Goal: Information Seeking & Learning: Learn about a topic

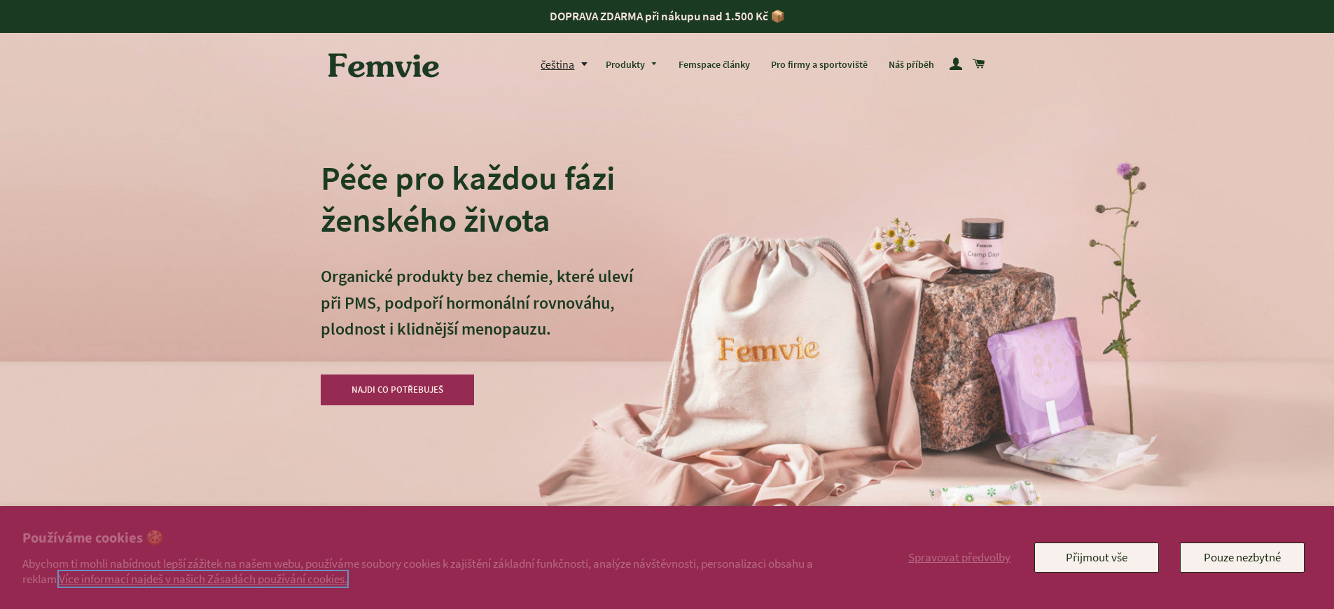
click at [208, 579] on link "Více informací najdeš v našich Zásadách používání cookies." at bounding box center [203, 579] width 289 height 15
click at [431, 539] on h2 "Používáme cookies 🍪" at bounding box center [431, 539] width 819 height 20
click at [689, 231] on div "Péče pro každou fázi ženského života Organické produkty bez chemie, které uleví…" at bounding box center [667, 304] width 693 height 609
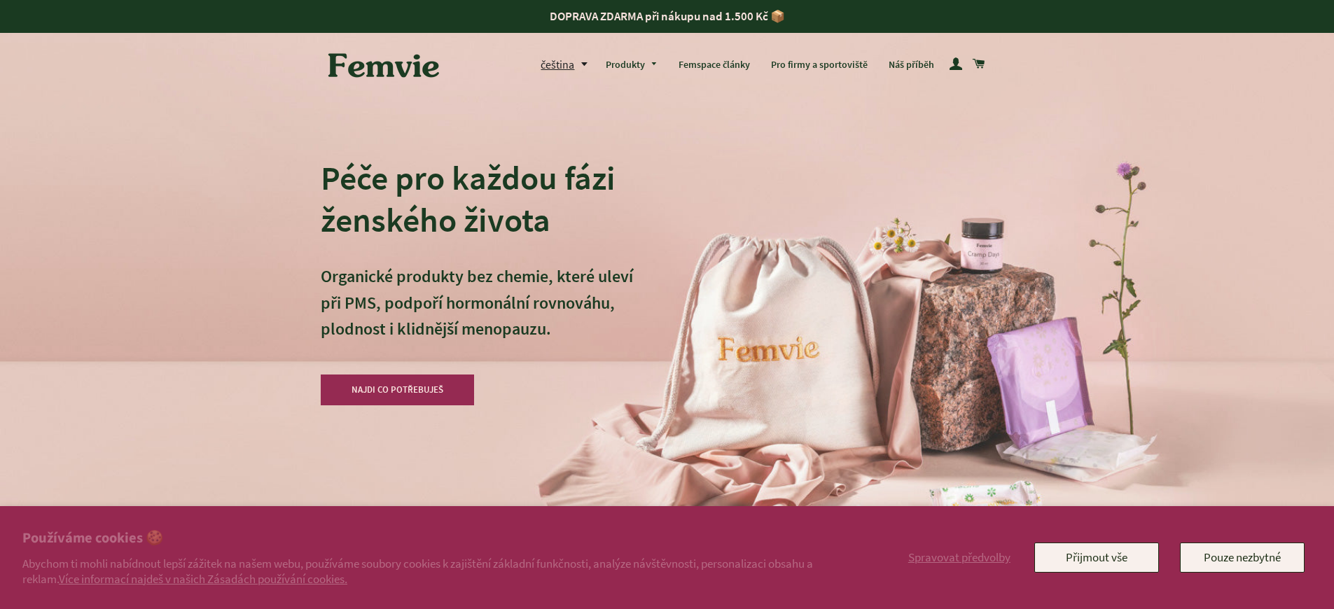
click at [431, 539] on h2 "Používáme cookies 🍪" at bounding box center [431, 539] width 819 height 20
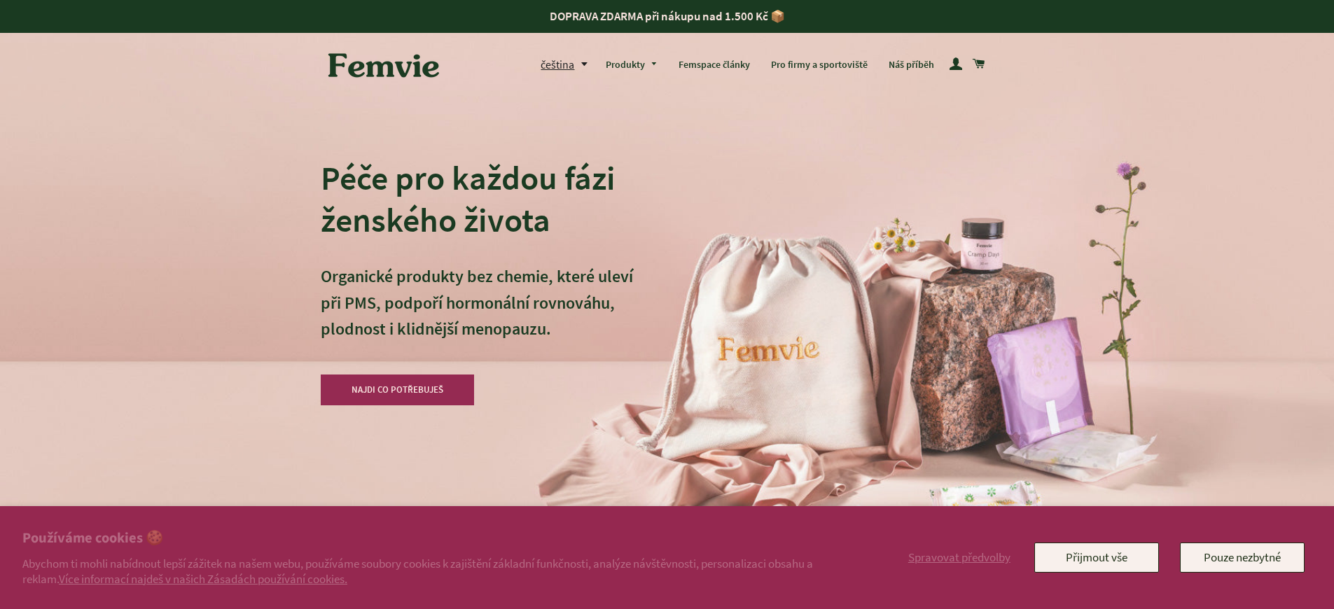
click at [431, 539] on h2 "Používáme cookies 🍪" at bounding box center [431, 539] width 819 height 20
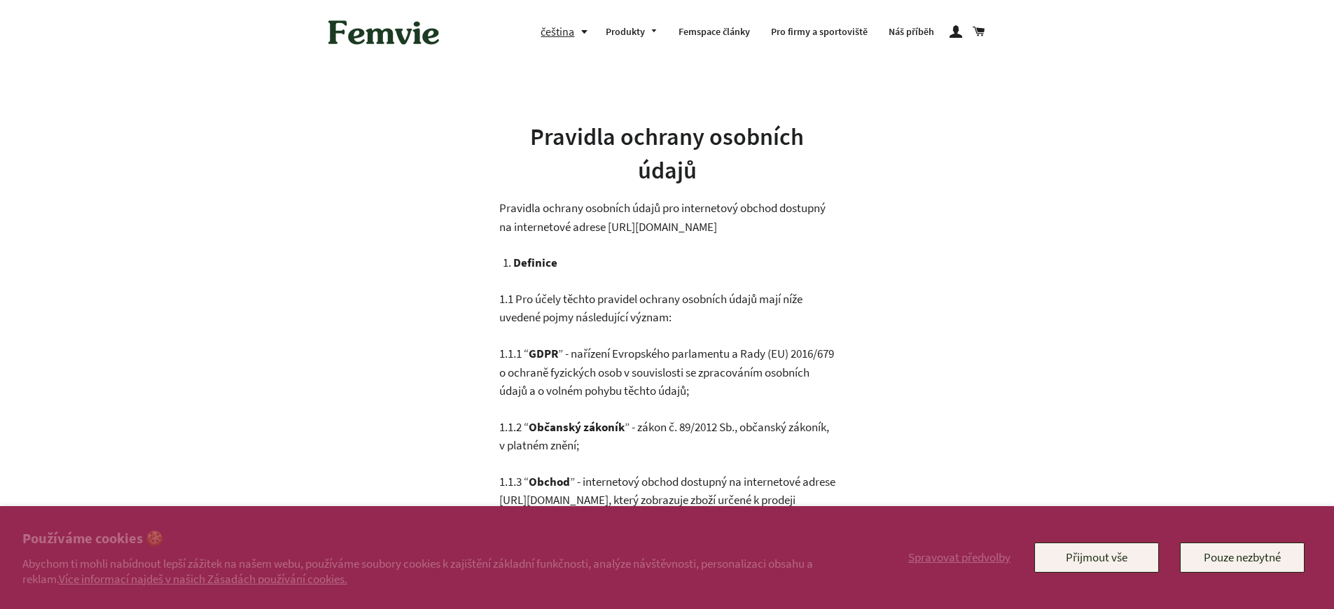
click at [431, 539] on h2 "Používáme cookies 🍪" at bounding box center [431, 539] width 819 height 20
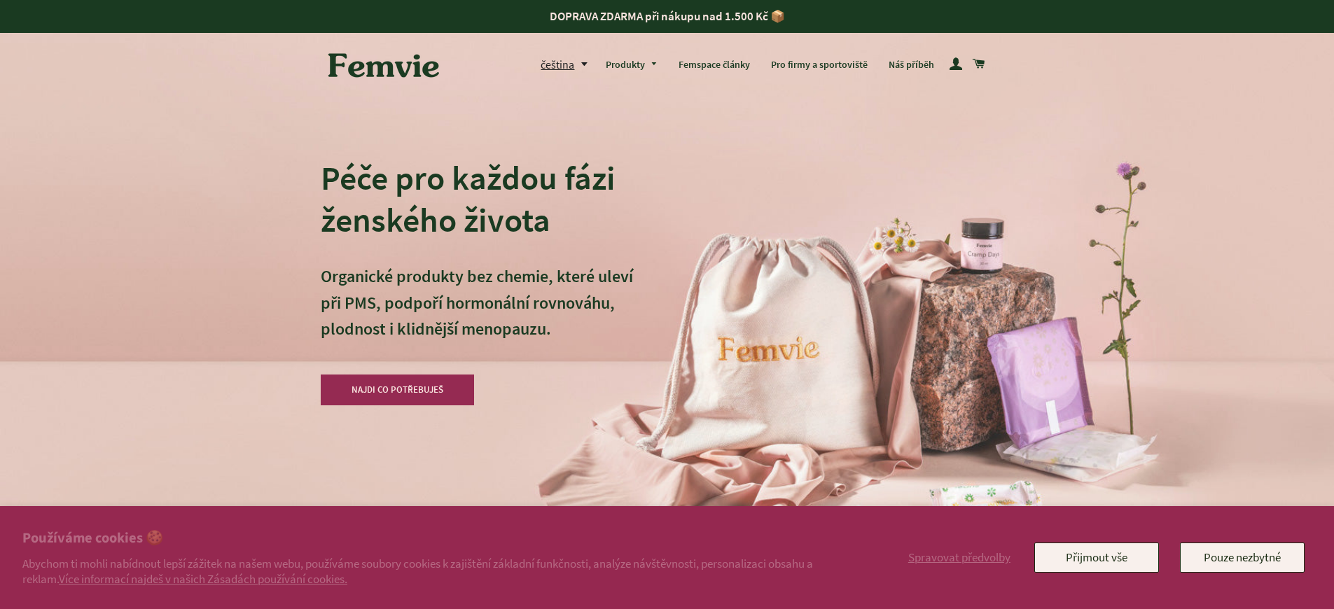
click at [431, 539] on h2 "Používáme cookies 🍪" at bounding box center [431, 539] width 819 height 20
click at [208, 579] on link "Více informací najdeš v našich Zásadách používání cookies." at bounding box center [203, 579] width 289 height 15
click at [431, 539] on h2 "Používáme cookies 🍪" at bounding box center [431, 539] width 819 height 20
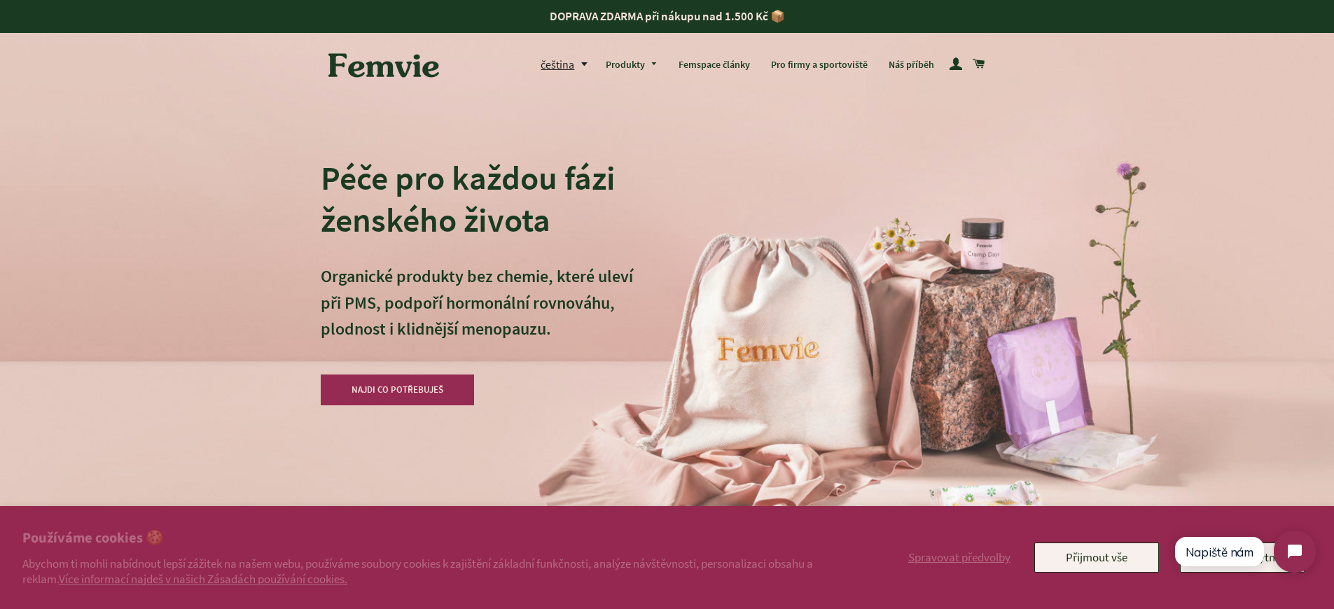
click at [431, 539] on h2 "Používáme cookies 🍪" at bounding box center [431, 539] width 819 height 20
click at [208, 579] on link "Více informací najdeš v našich Zásadách používání cookies." at bounding box center [203, 579] width 289 height 15
click at [431, 539] on h2 "Používáme cookies 🍪" at bounding box center [431, 539] width 819 height 20
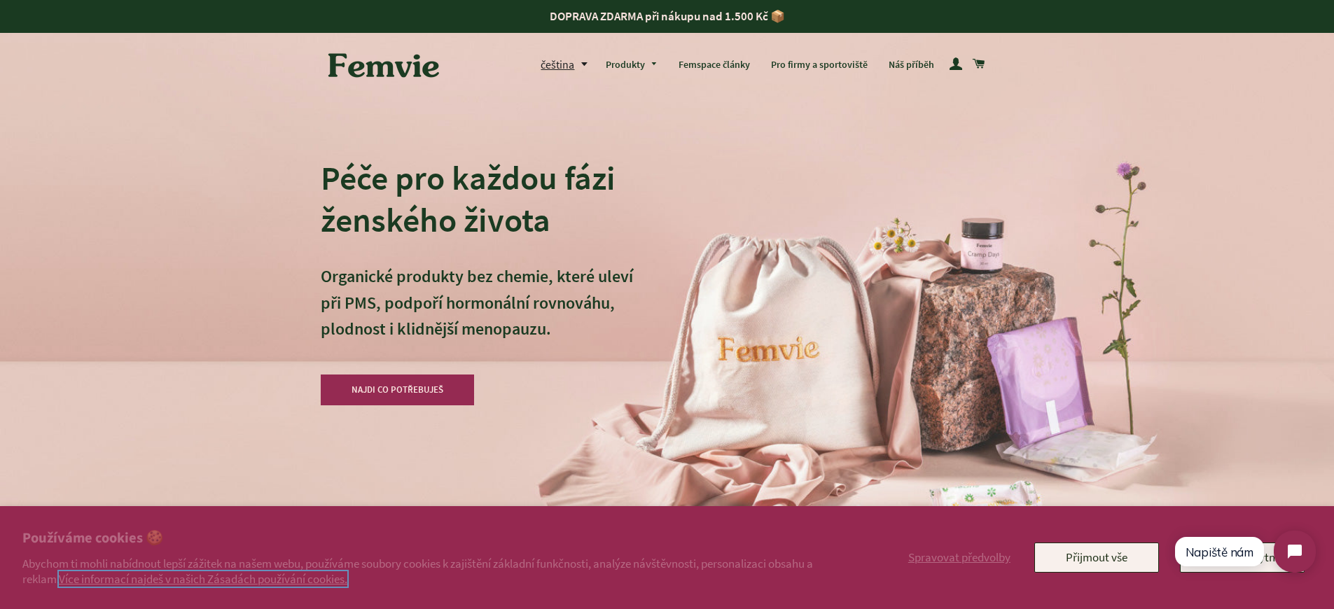
click at [208, 579] on link "Více informací najdeš v našich Zásadách používání cookies." at bounding box center [203, 579] width 289 height 15
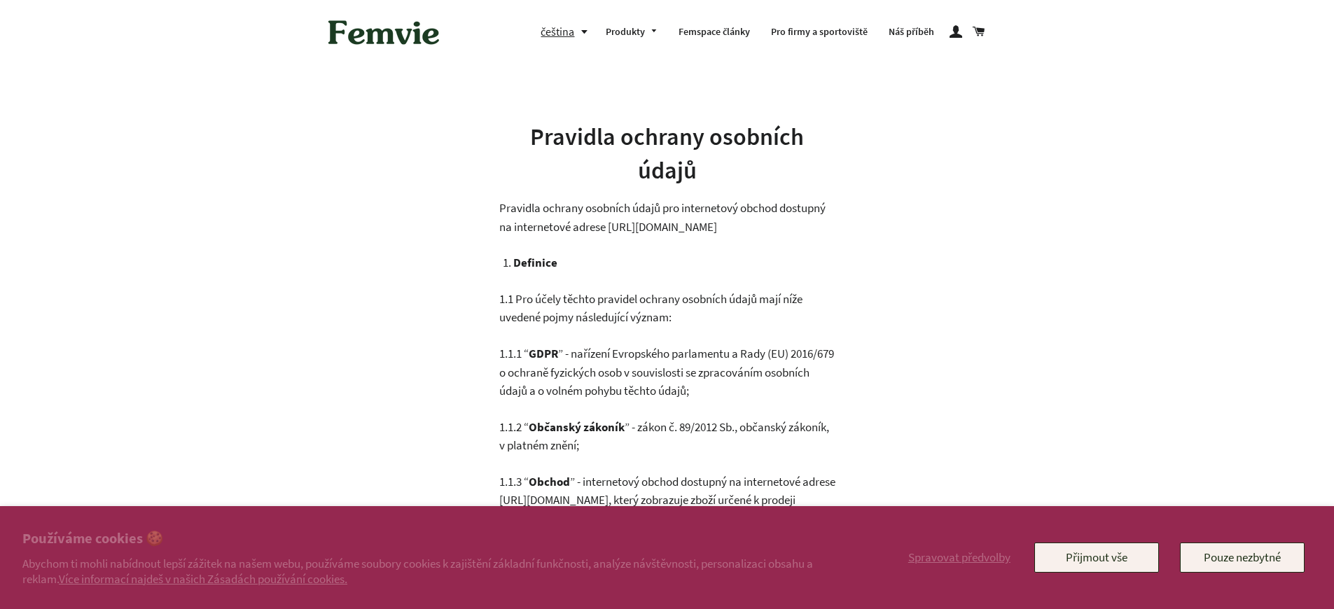
click at [431, 539] on h2 "Používáme cookies 🍪" at bounding box center [431, 539] width 819 height 20
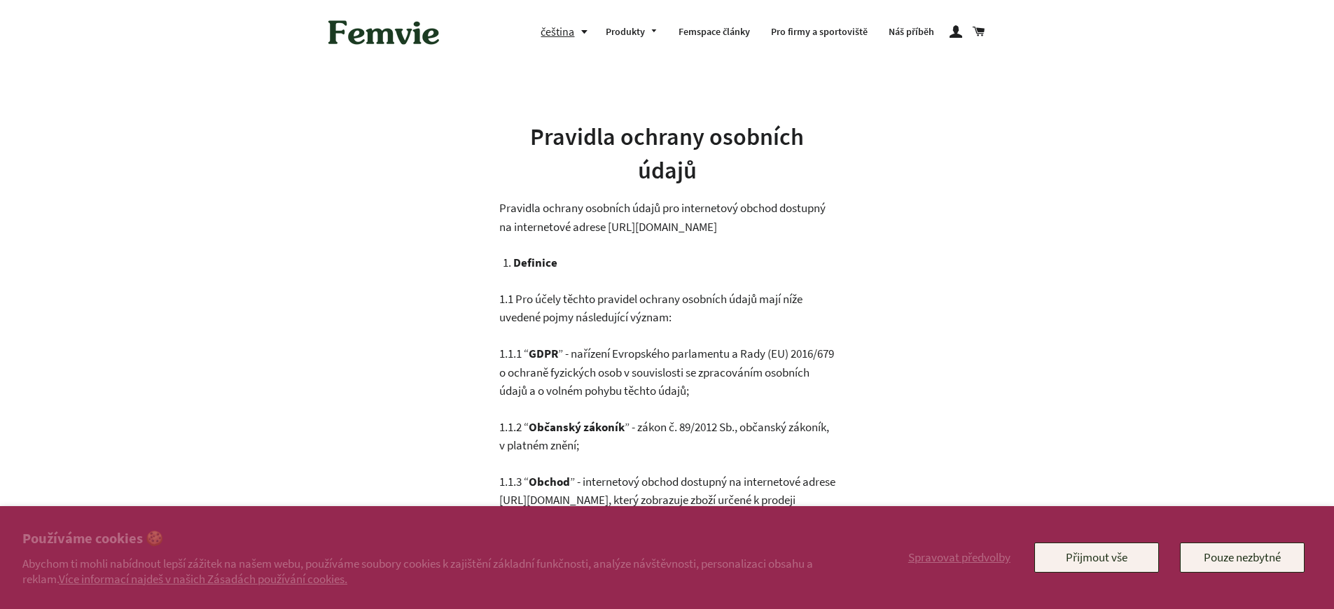
click at [618, 584] on p "Abychom ti mohli nabídnout lepší zážitek na našem webu, používáme soubory cooki…" at bounding box center [431, 571] width 819 height 31
click at [431, 539] on h2 "Používáme cookies 🍪" at bounding box center [431, 539] width 819 height 20
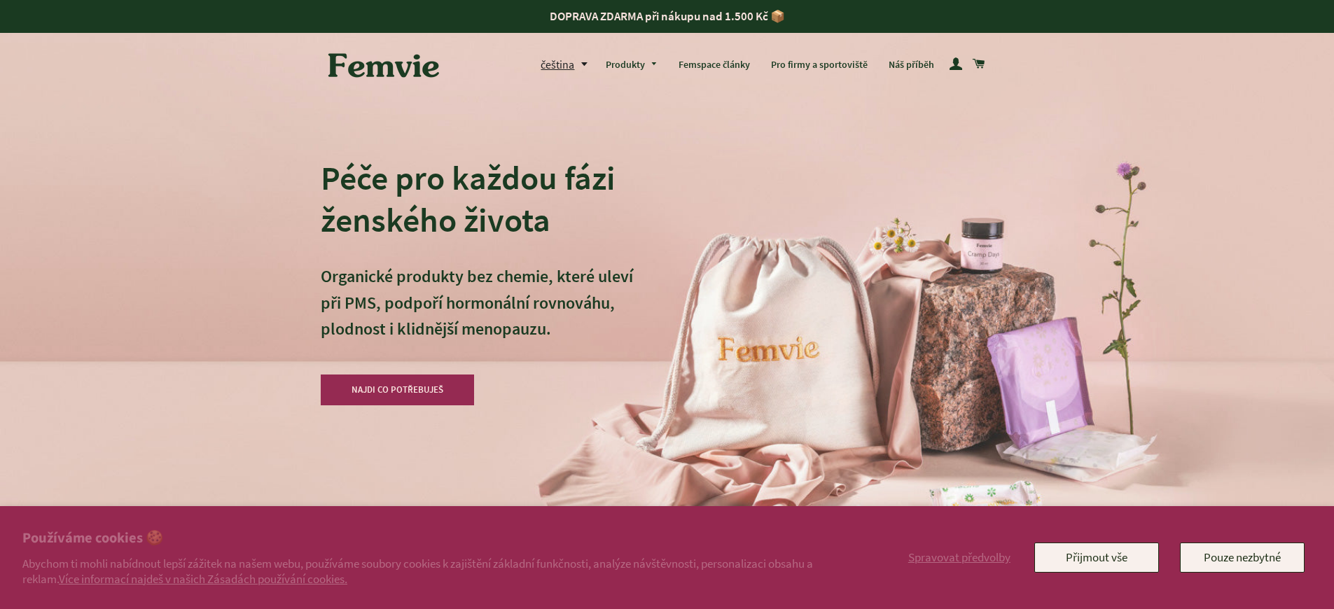
click at [689, 231] on div "Péče pro každou fázi ženského života Organické produkty bez chemie, které uleví…" at bounding box center [667, 304] width 693 height 609
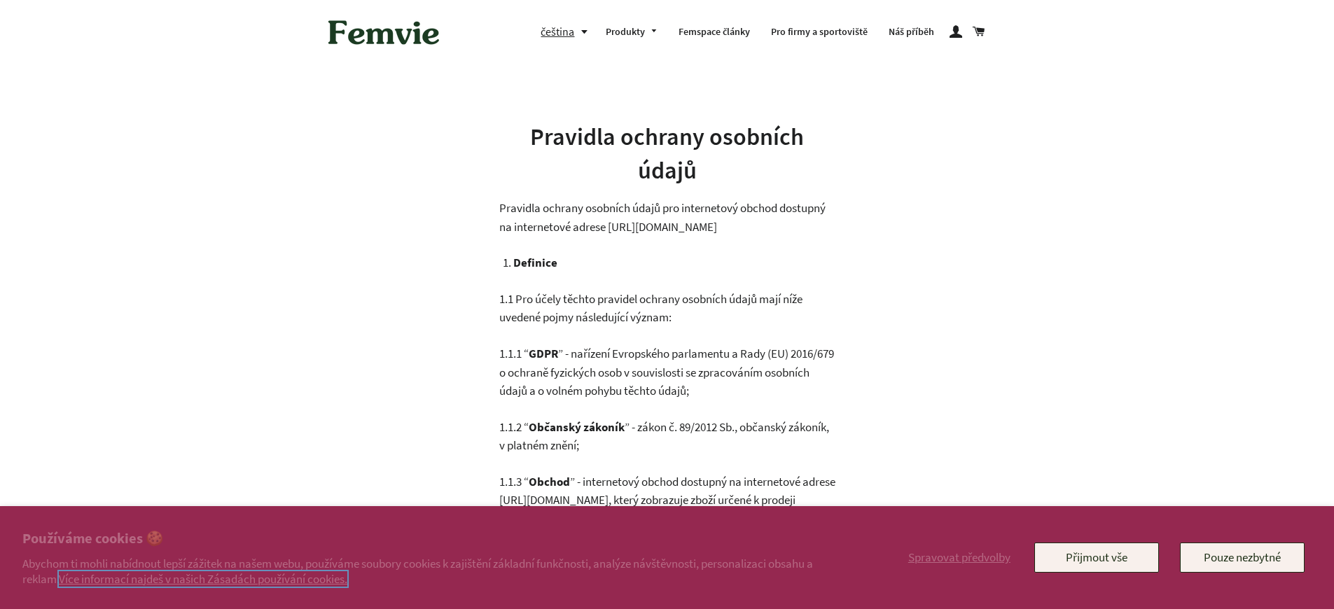
click at [208, 579] on link "Více informací najdeš v našich Zásadách používání cookies." at bounding box center [203, 579] width 289 height 15
